Goal: Information Seeking & Learning: Learn about a topic

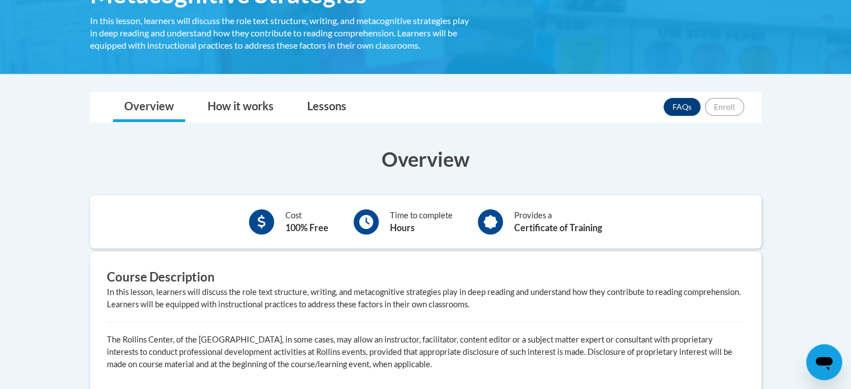
scroll to position [85, 0]
